Goal: Task Accomplishment & Management: Manage account settings

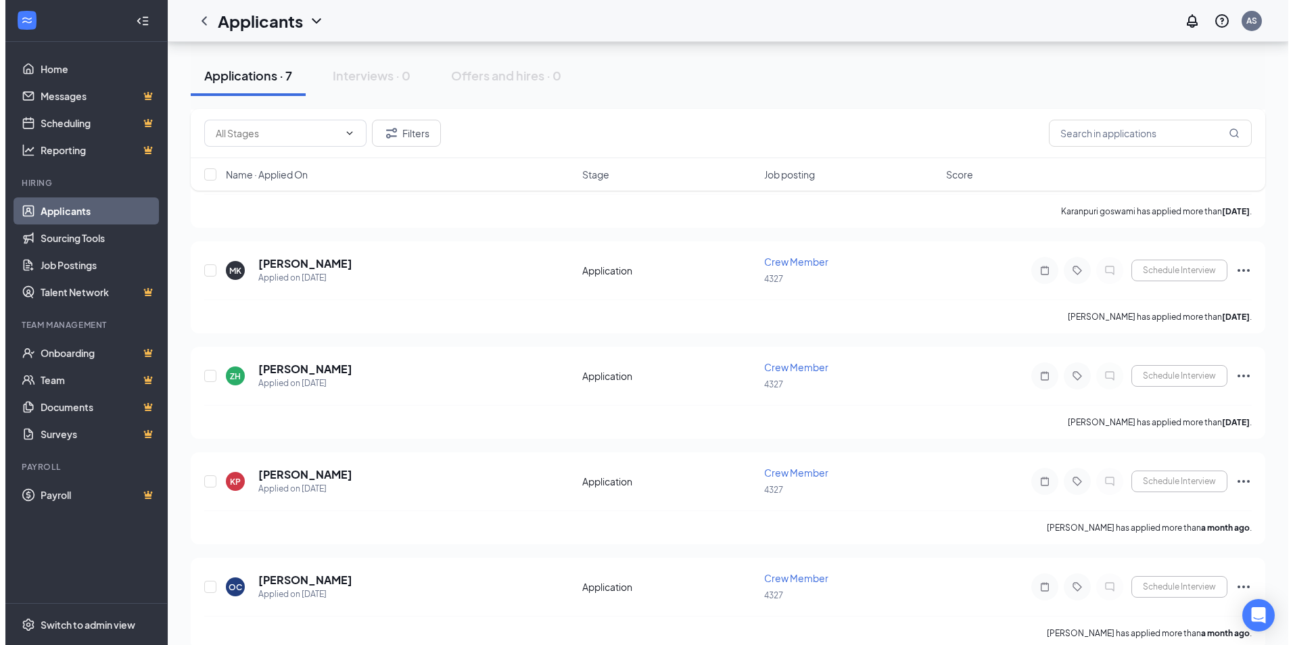
scroll to position [338, 0]
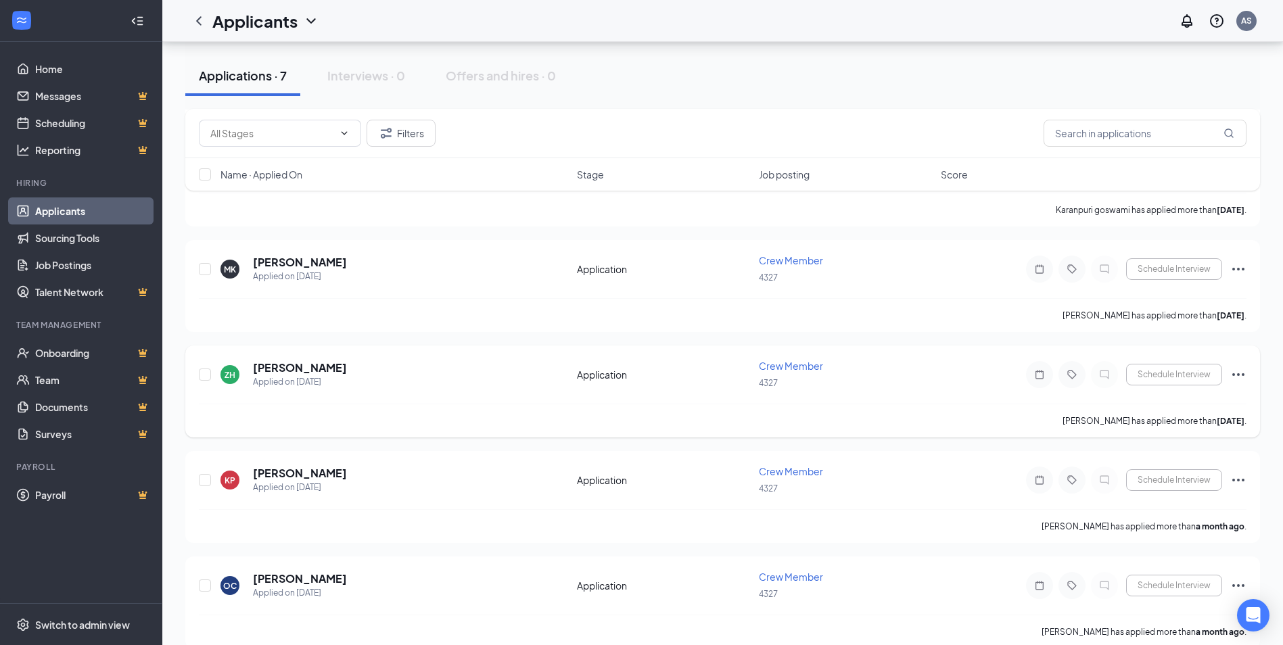
click at [390, 381] on div "ZH [PERSON_NAME] Applied on [DATE]" at bounding box center [394, 374] width 348 height 28
click at [272, 367] on h5 "[PERSON_NAME]" at bounding box center [300, 367] width 94 height 15
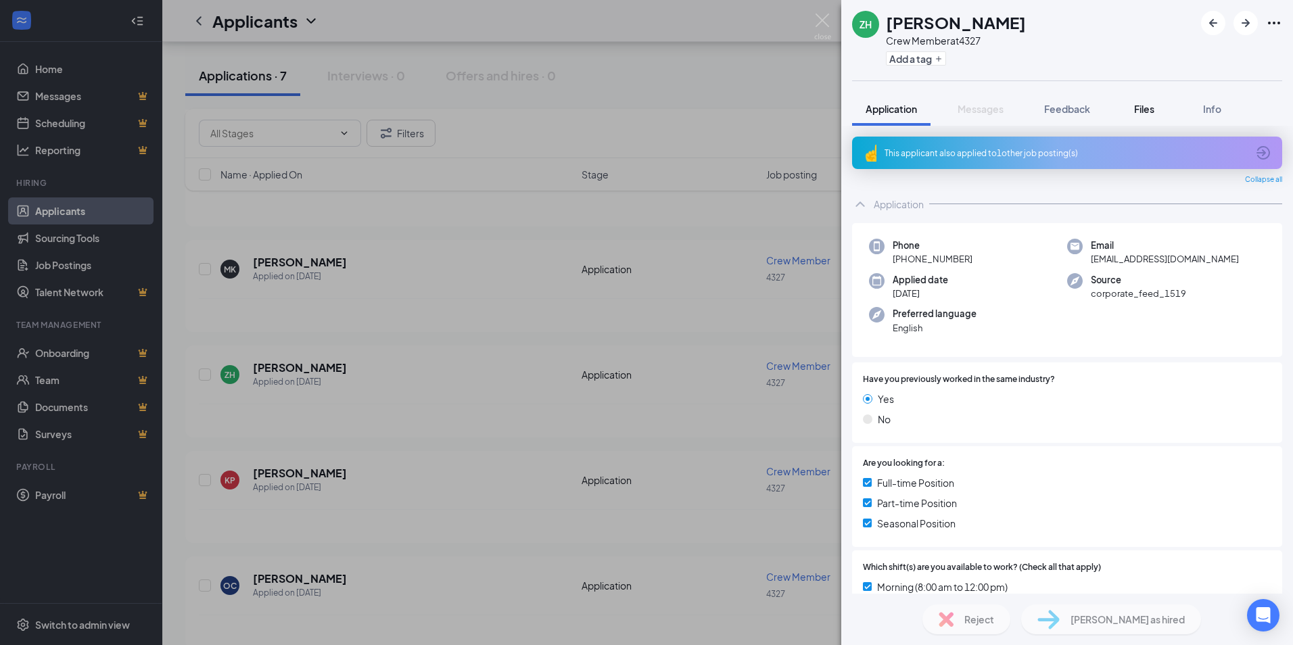
click at [1147, 110] on span "Files" at bounding box center [1144, 109] width 20 height 12
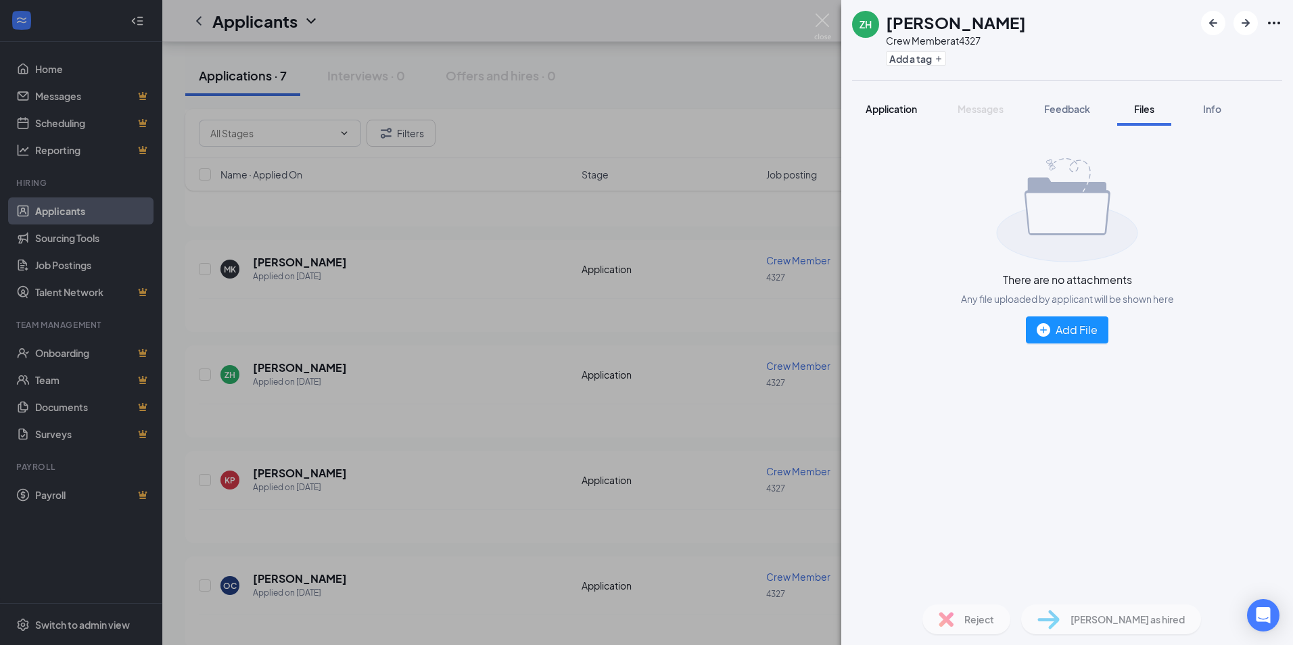
click at [872, 113] on span "Application" at bounding box center [891, 109] width 51 height 12
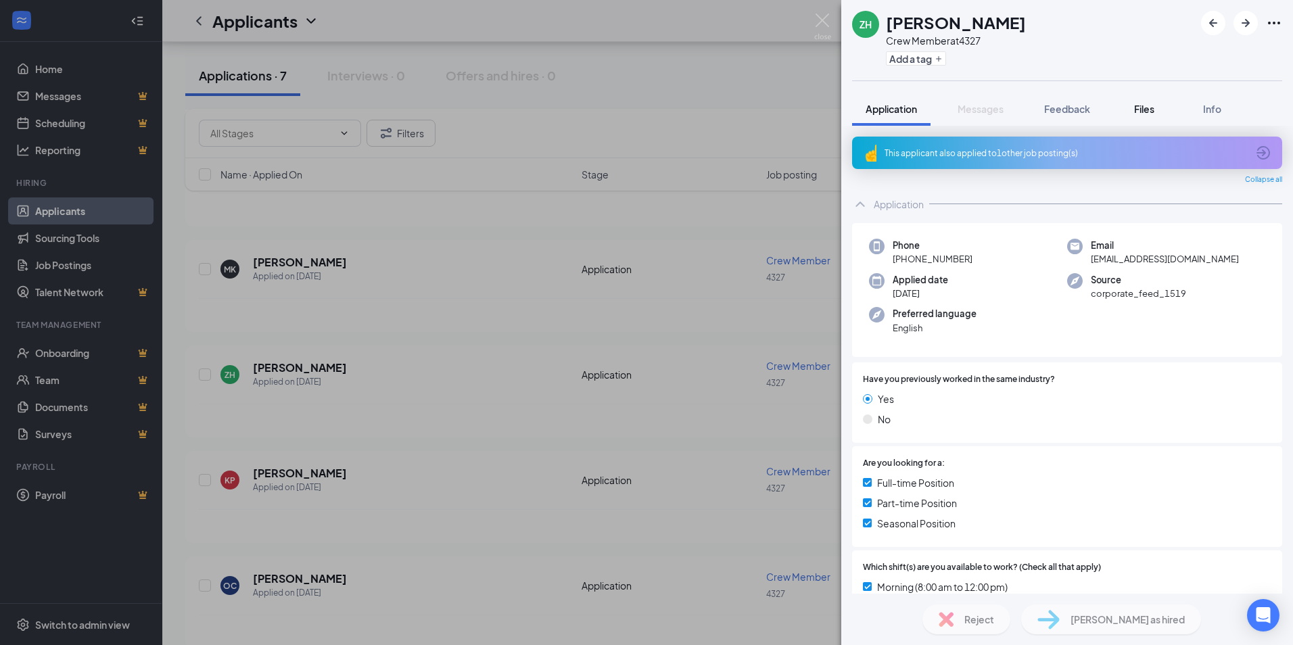
click at [1142, 116] on button "Files" at bounding box center [1144, 109] width 54 height 34
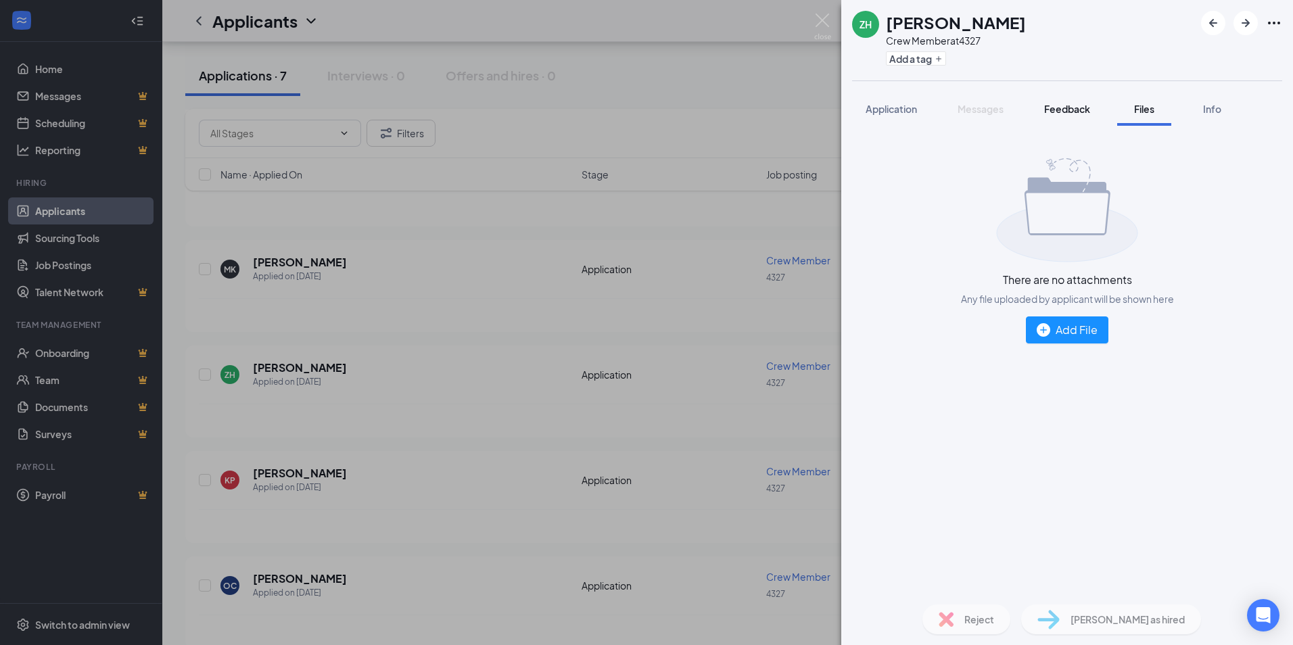
click at [1094, 114] on button "Feedback" at bounding box center [1067, 109] width 73 height 34
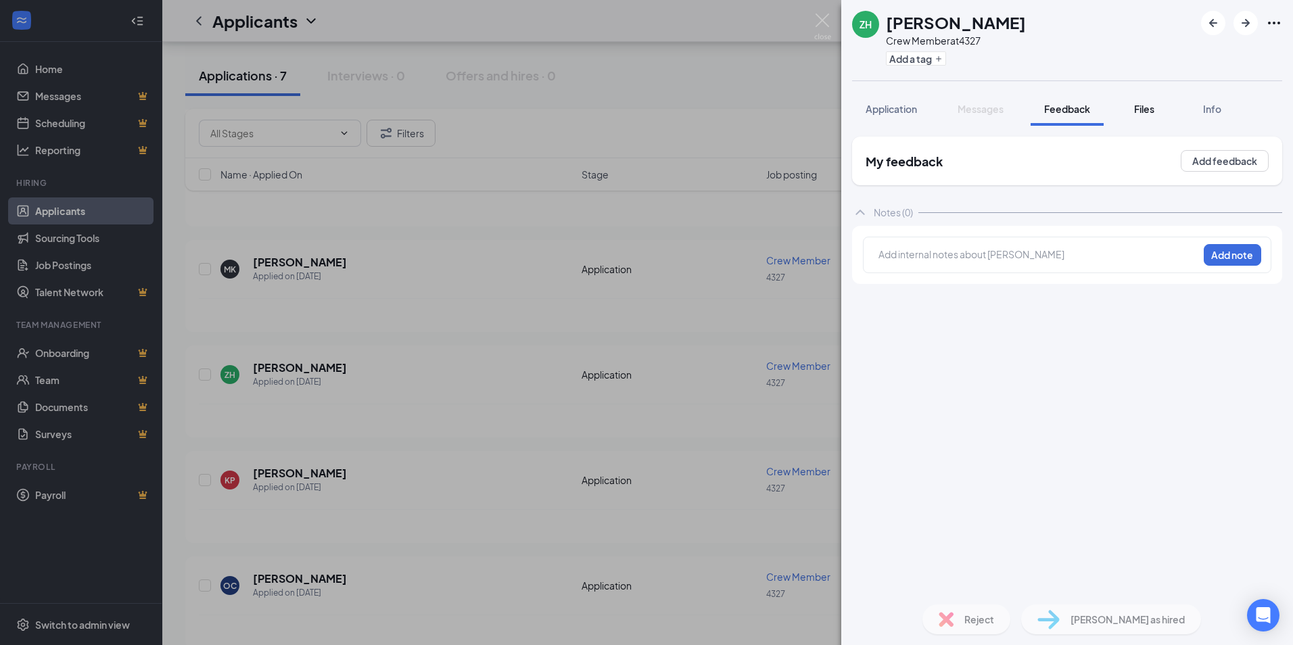
click at [1133, 105] on div "Files" at bounding box center [1144, 109] width 27 height 14
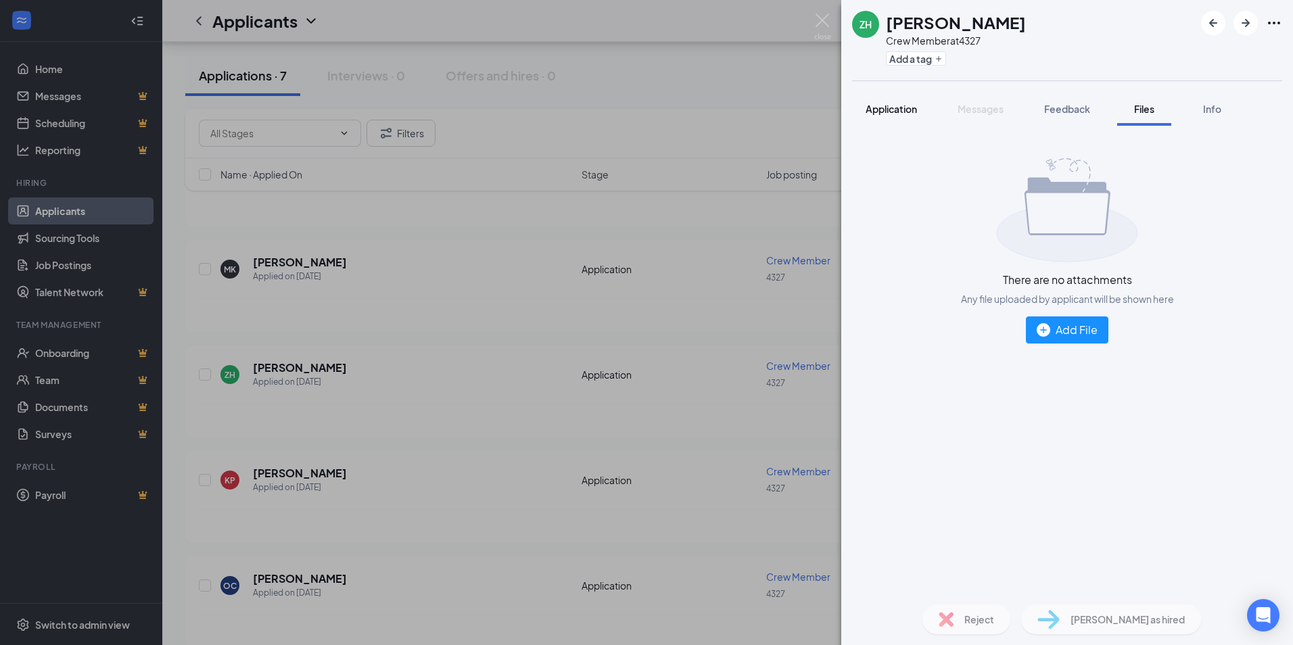
click at [868, 116] on button "Application" at bounding box center [891, 109] width 78 height 34
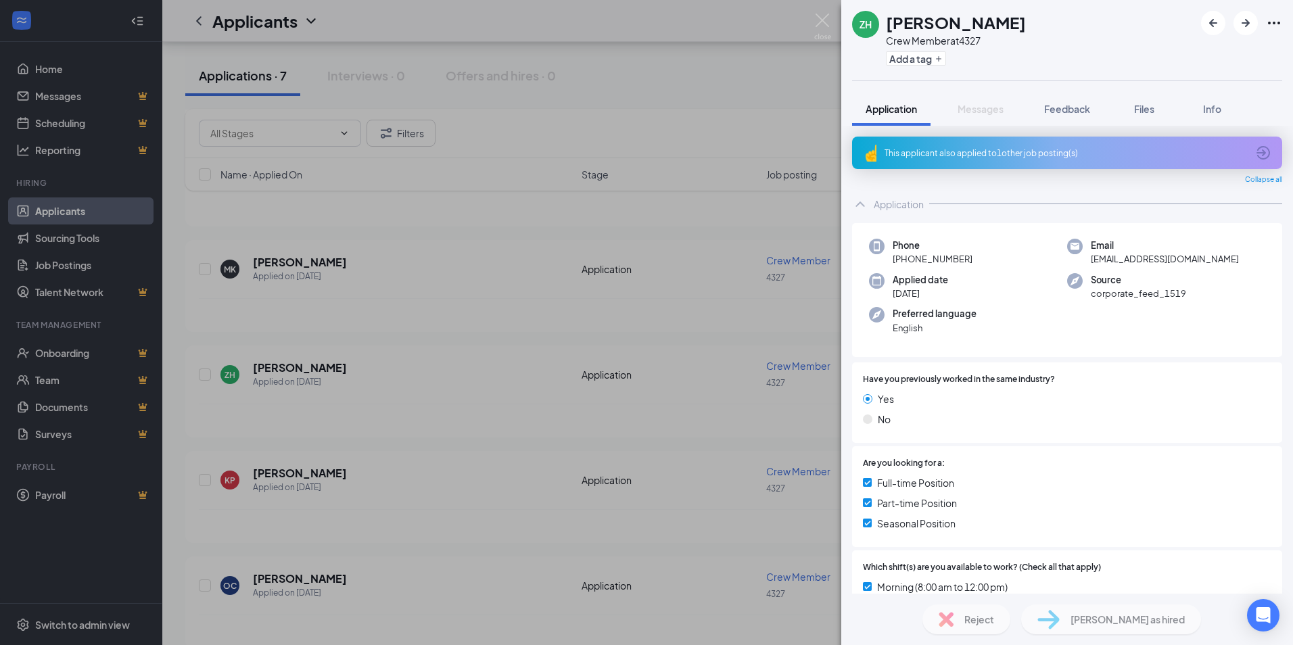
click at [510, 206] on div "ZH [PERSON_NAME] Crew Member at 4327 Add a tag Application Messages Feedback Fi…" at bounding box center [646, 322] width 1293 height 645
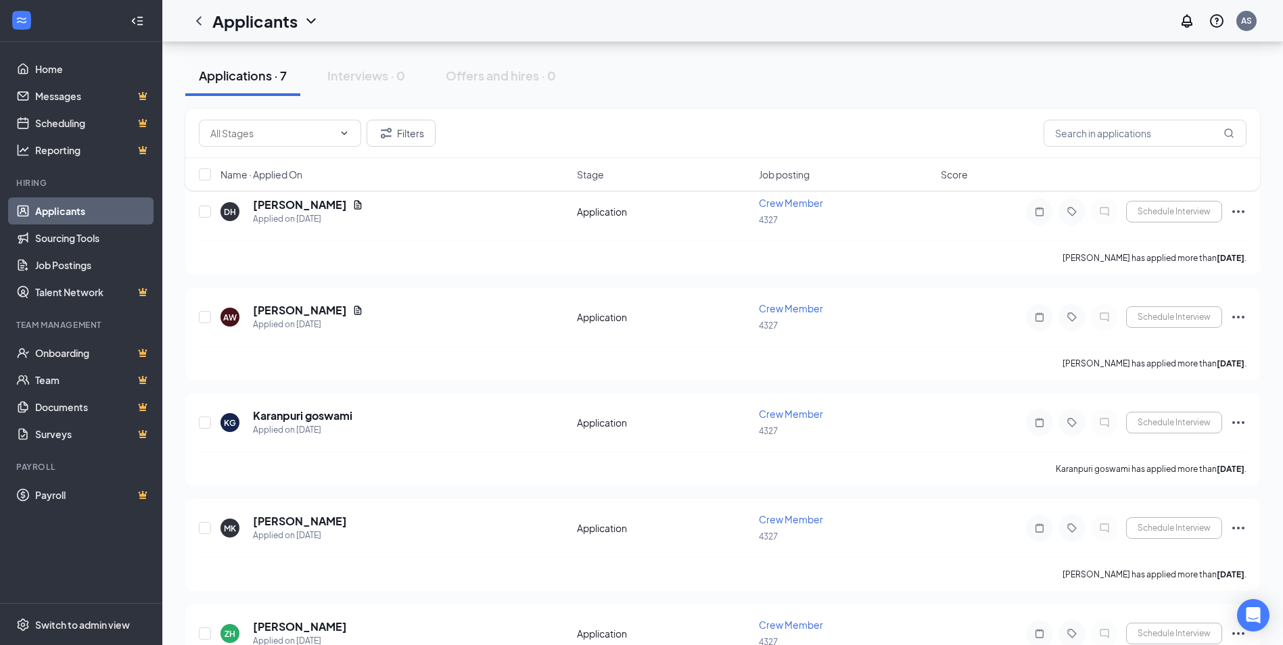
scroll to position [358, 0]
